Goal: Find specific page/section: Find specific page/section

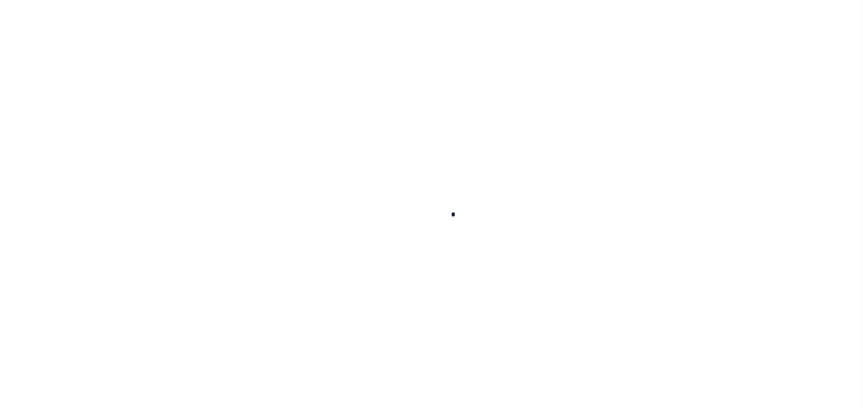
select select
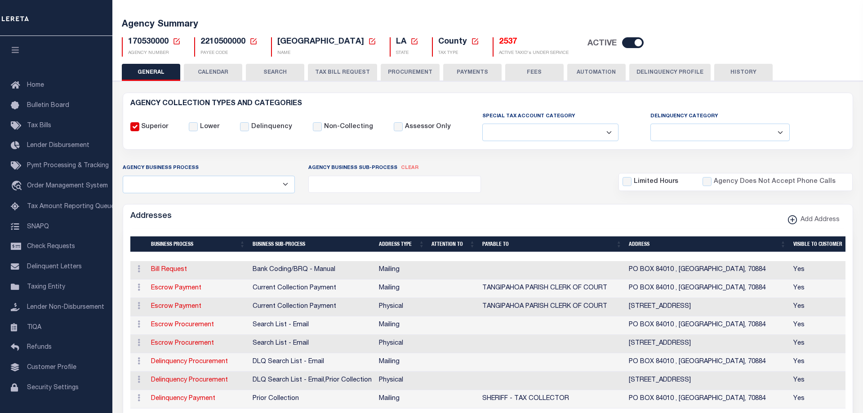
scroll to position [46, 0]
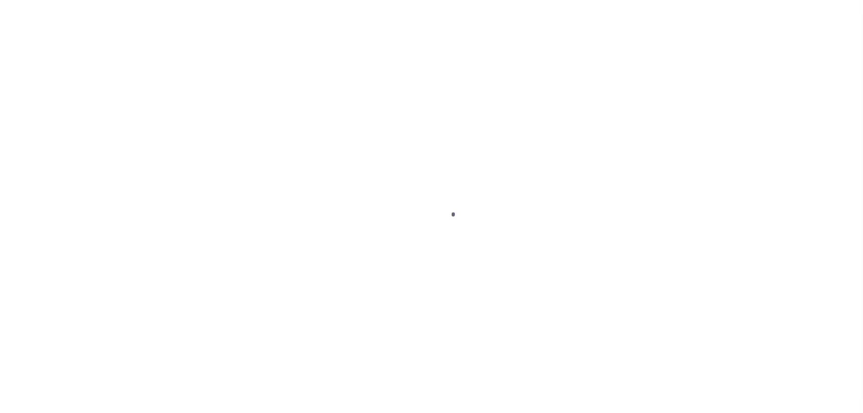
select select "Mixed Portfolio"
select select "Tier 3"
select select "1011"
type input "1011"
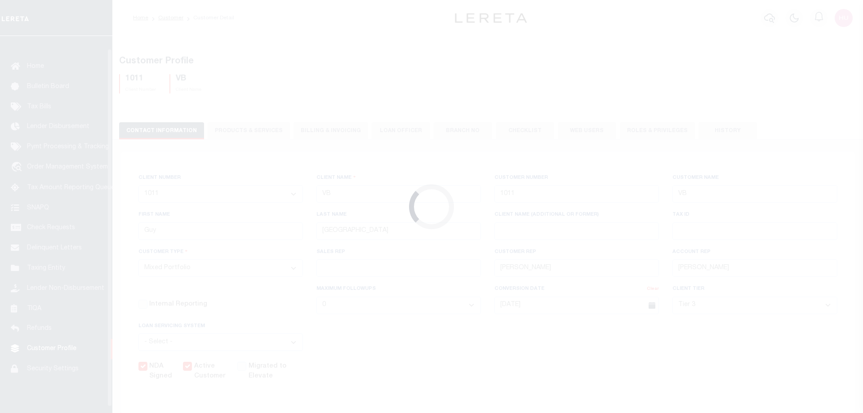
scroll to position [29, 0]
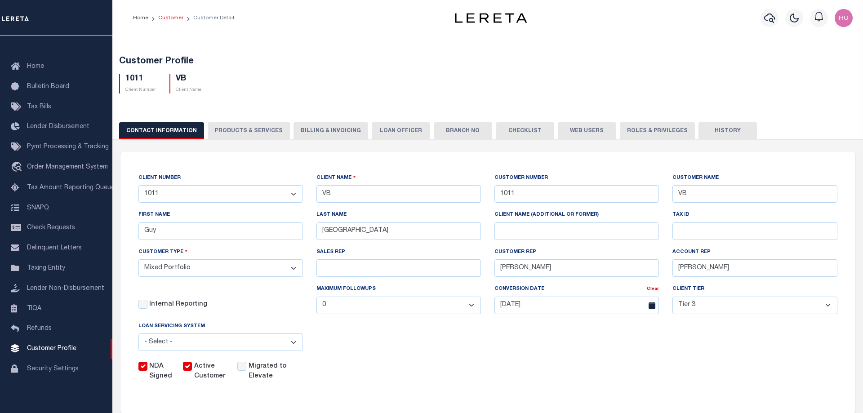
click at [167, 20] on link "Customer" at bounding box center [170, 17] width 25 height 5
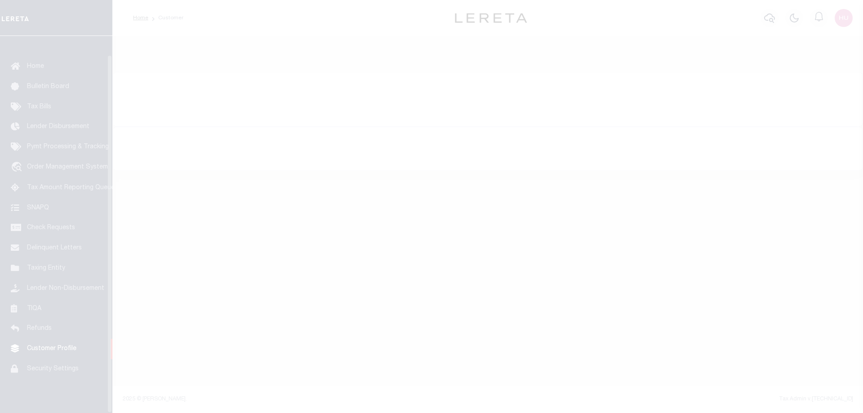
scroll to position [29, 0]
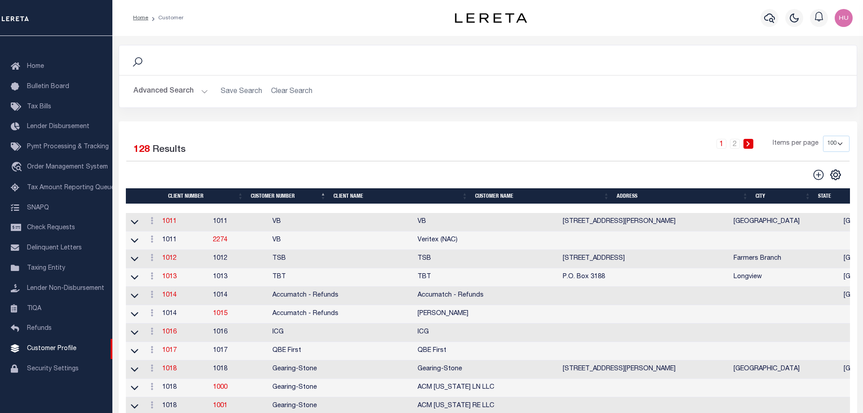
click at [167, 90] on button "Advanced Search" at bounding box center [170, 92] width 75 height 18
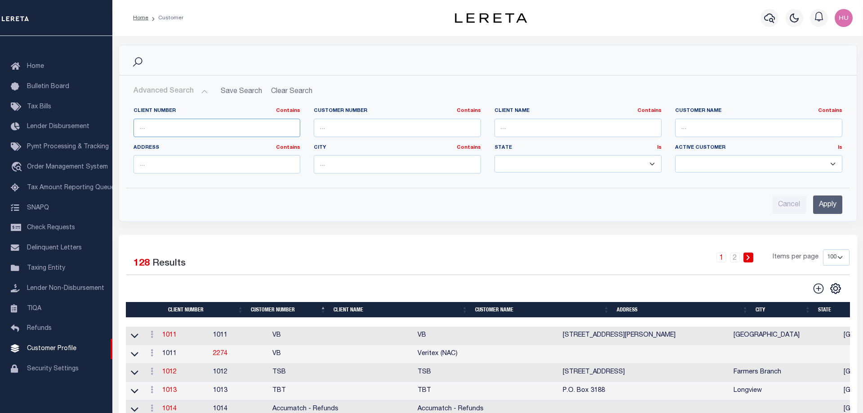
click at [166, 130] on input "text" at bounding box center [216, 128] width 167 height 18
paste input "18376"
type input "18376"
click at [818, 208] on input "Apply" at bounding box center [827, 204] width 29 height 18
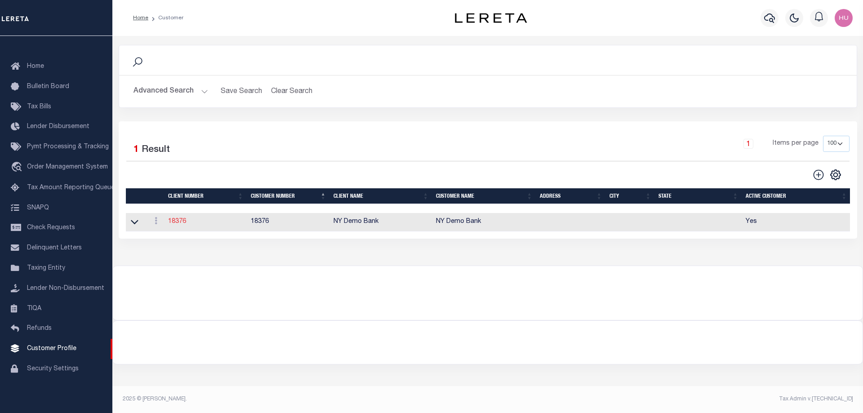
click at [176, 222] on link "18376" at bounding box center [177, 221] width 18 height 6
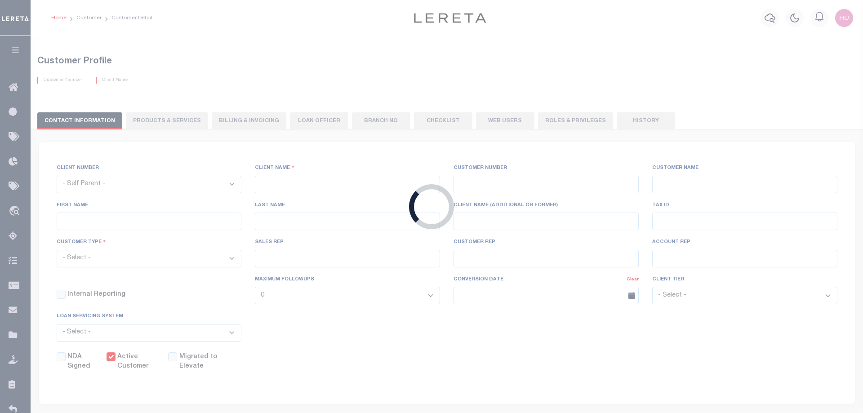
select select "2290"
type input "NY Demo Bank"
type input "18376"
type input "NY Demo Bank"
select select "Residential"
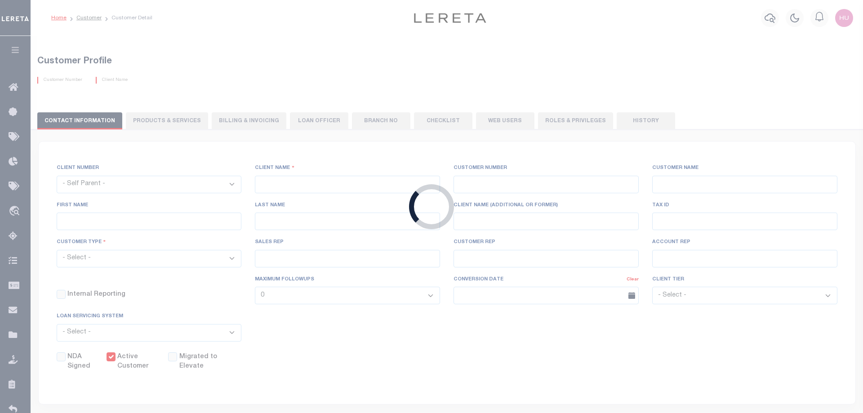
checkbox input "true"
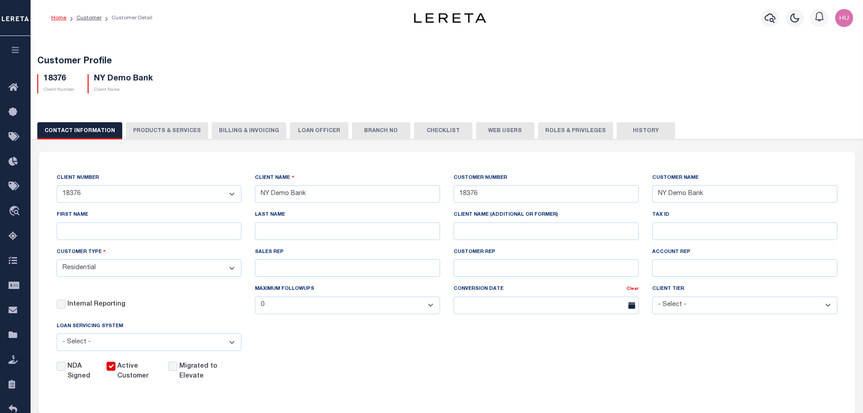
click at [638, 126] on button "History" at bounding box center [645, 130] width 58 height 17
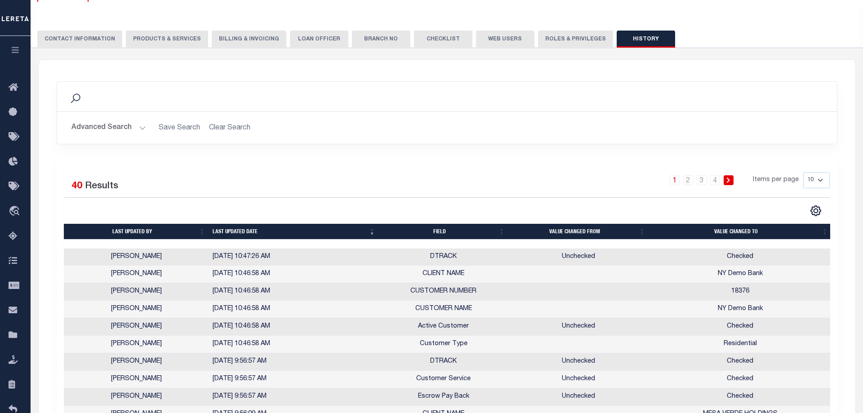
scroll to position [183, 0]
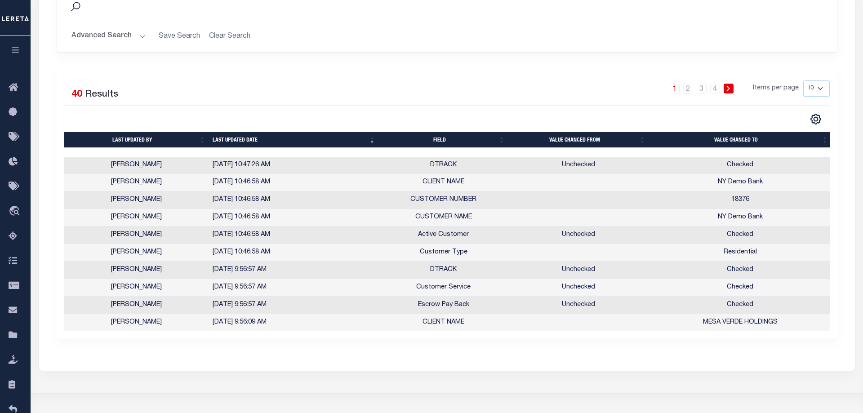
click at [803, 80] on select "10 25 50 100" at bounding box center [816, 88] width 27 height 16
select select "100"
click option "100" at bounding box center [0, 0] width 0 height 0
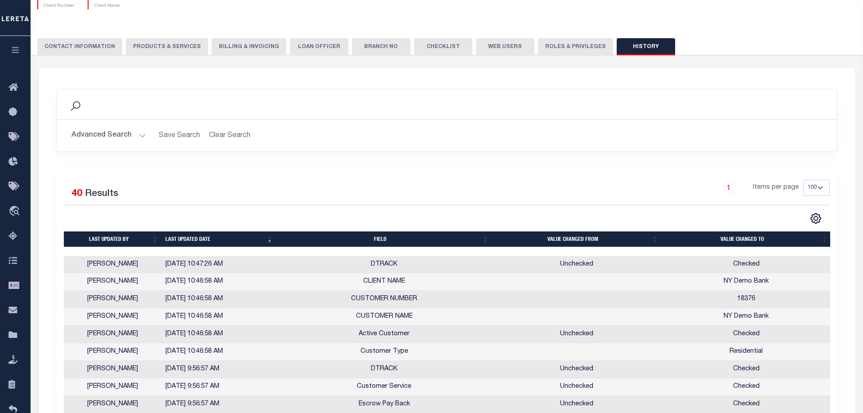
scroll to position [0, 0]
